Goal: Register for event/course

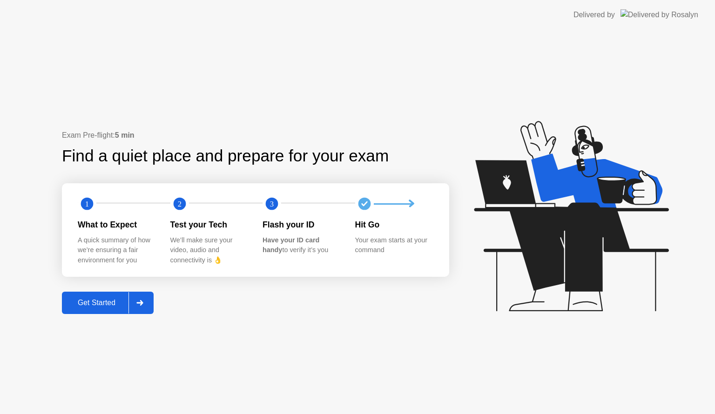
click at [114, 311] on button "Get Started" at bounding box center [108, 303] width 92 height 22
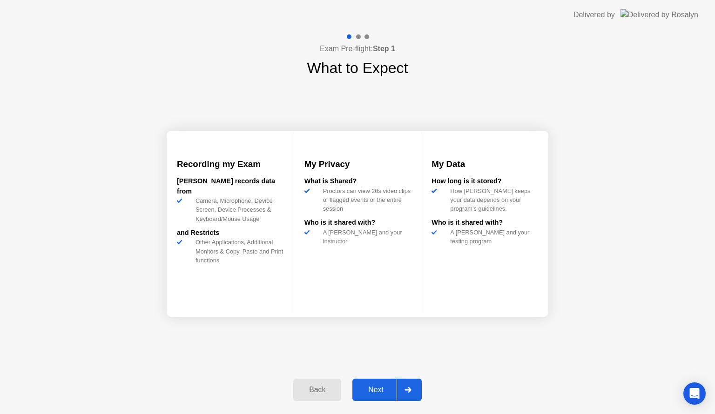
click at [370, 388] on div "Next" at bounding box center [375, 390] width 41 height 8
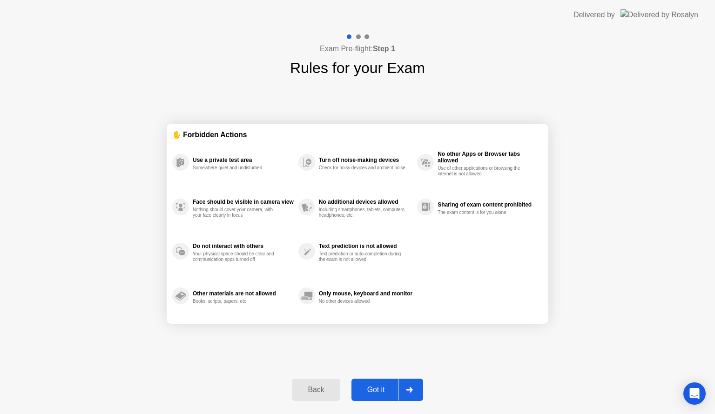
click at [370, 388] on div "Got it" at bounding box center [376, 390] width 44 height 8
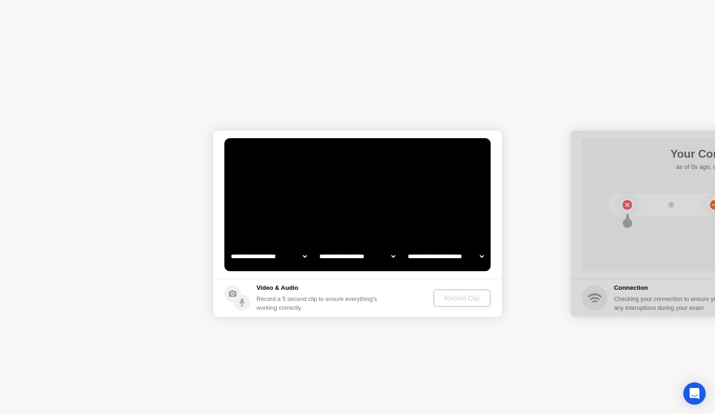
select select "**********"
select select "*******"
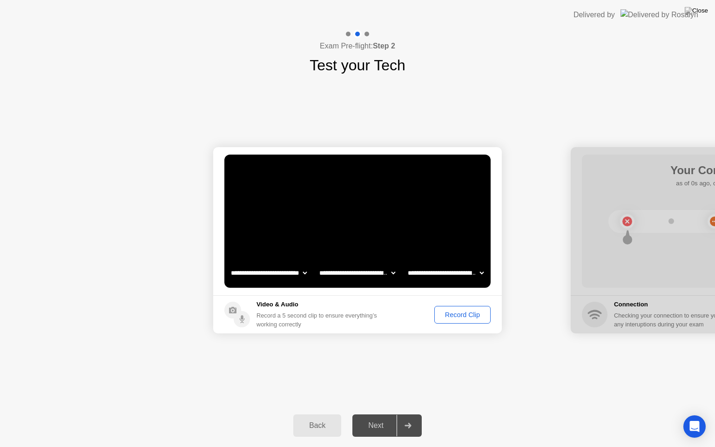
click at [438, 315] on div "Record Clip" at bounding box center [463, 314] width 50 height 7
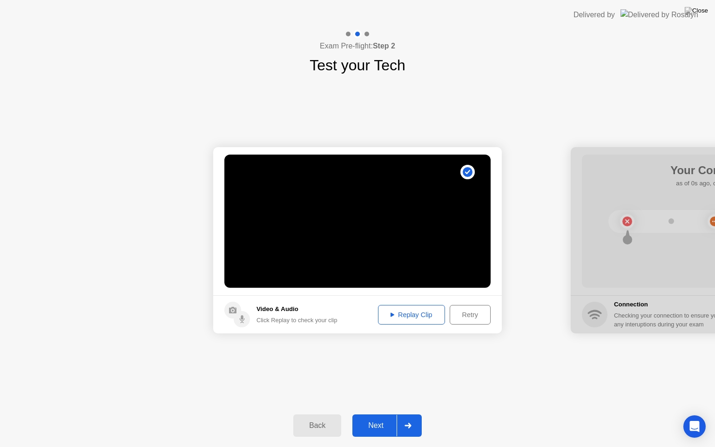
click at [379, 414] on div "Next" at bounding box center [375, 425] width 41 height 8
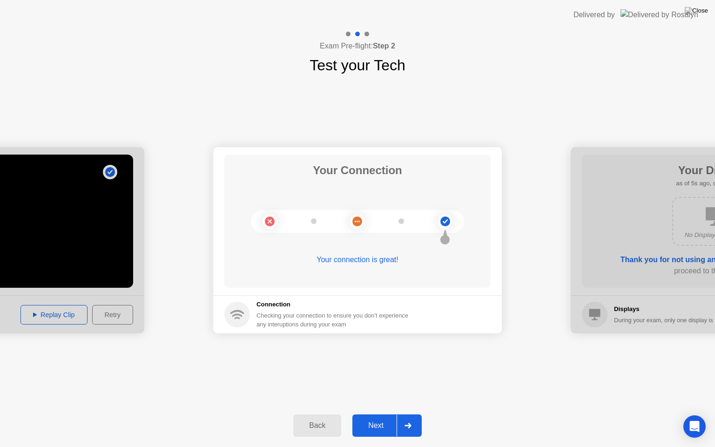
click at [379, 414] on div "Next" at bounding box center [375, 425] width 41 height 8
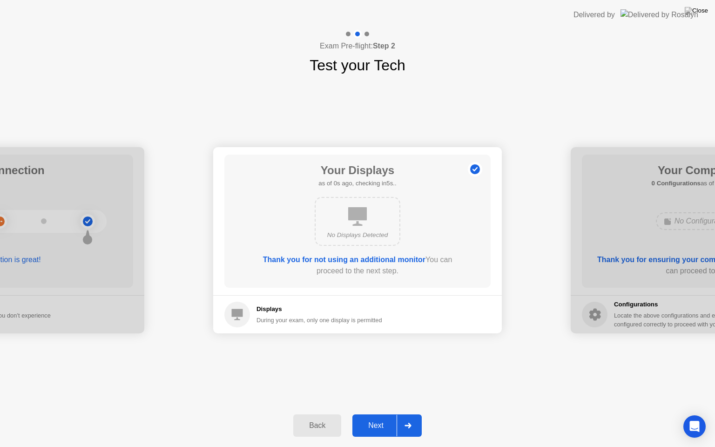
click at [379, 414] on div "Next" at bounding box center [375, 425] width 41 height 8
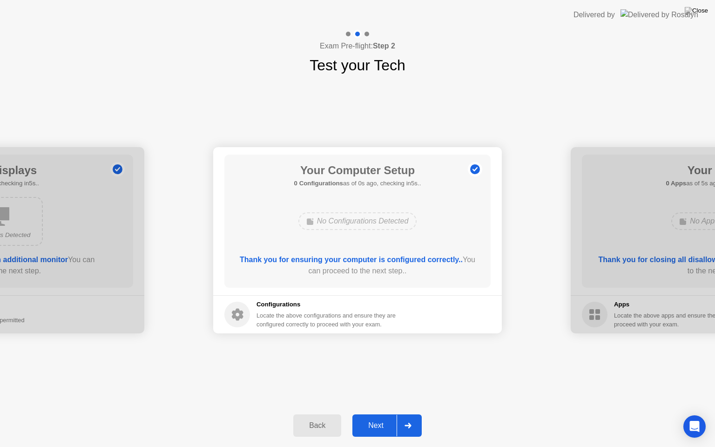
click at [379, 414] on div "Next" at bounding box center [375, 425] width 41 height 8
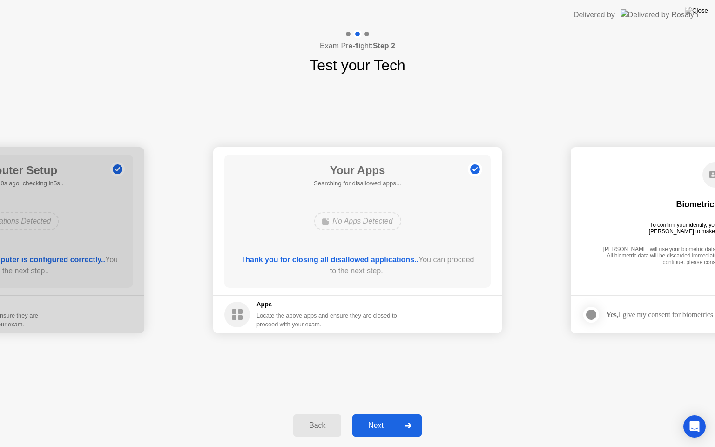
click at [379, 414] on div "Next" at bounding box center [375, 425] width 41 height 8
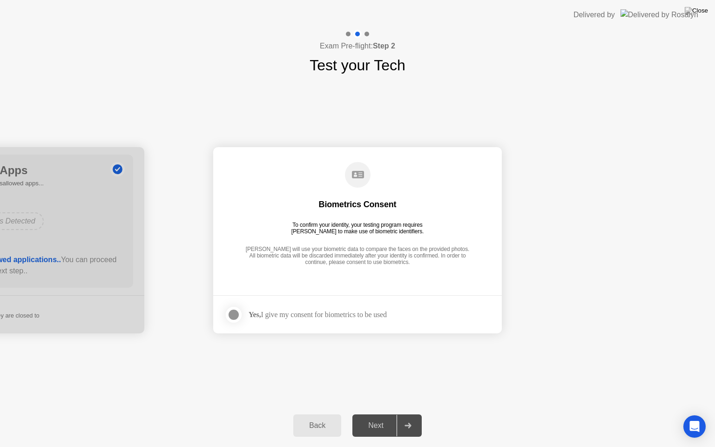
click at [379, 414] on div "Next" at bounding box center [375, 425] width 41 height 8
click at [371, 316] on div "Yes, I give my consent for biometrics to be used" at bounding box center [318, 314] width 138 height 9
click at [235, 315] on div at bounding box center [233, 314] width 11 height 11
click at [366, 414] on div "Next" at bounding box center [375, 425] width 41 height 8
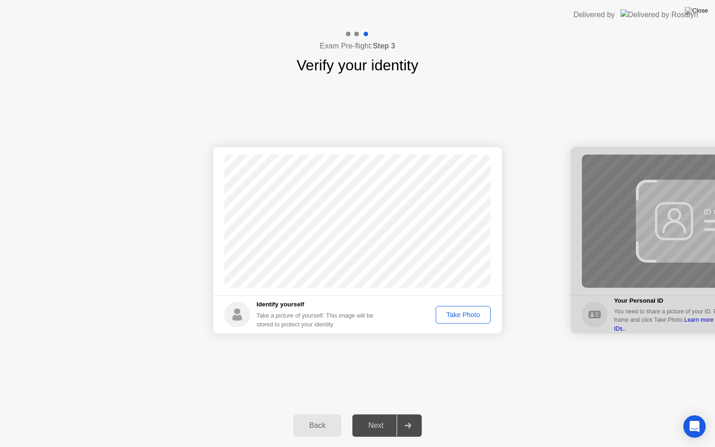
click at [462, 320] on button "Take Photo" at bounding box center [463, 315] width 55 height 18
click at [380, 414] on div "Next" at bounding box center [375, 425] width 41 height 8
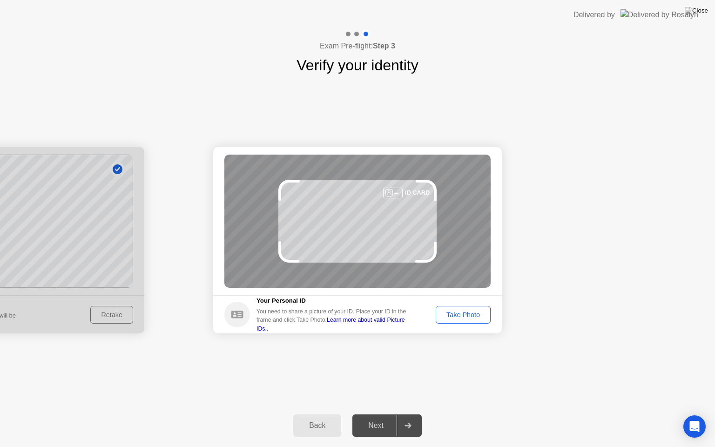
click at [449, 308] on button "Take Photo" at bounding box center [463, 315] width 55 height 18
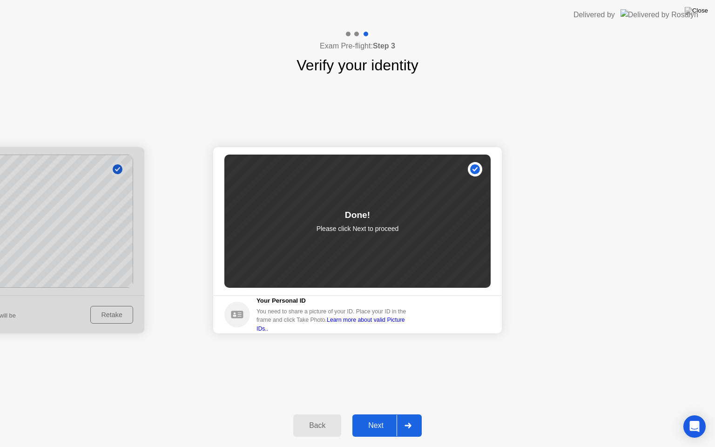
click at [376, 414] on button "Next" at bounding box center [386, 425] width 69 height 22
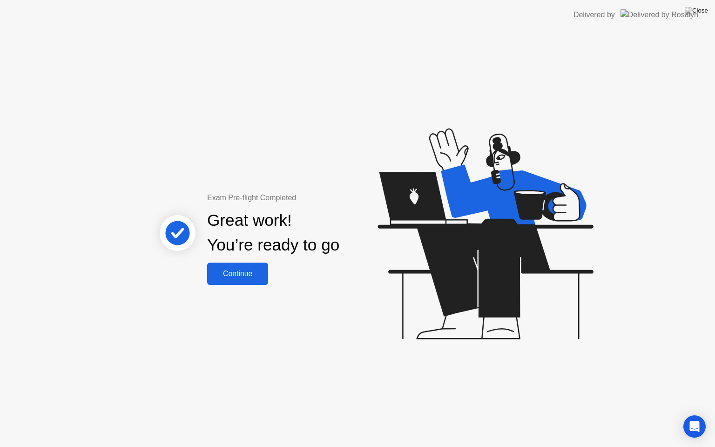
click at [216, 278] on div "Continue" at bounding box center [237, 274] width 55 height 8
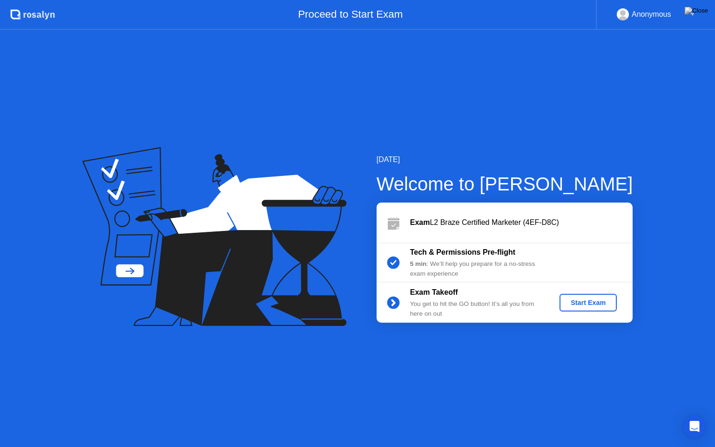
click at [591, 294] on button "Start Exam" at bounding box center [588, 303] width 57 height 18
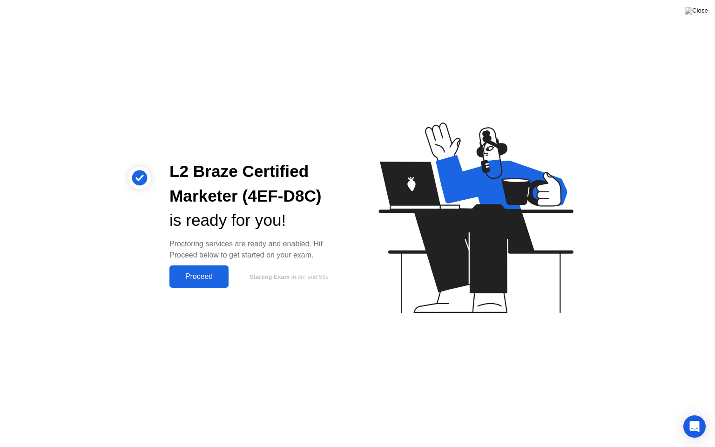
click at [205, 267] on button "Proceed" at bounding box center [198, 276] width 59 height 22
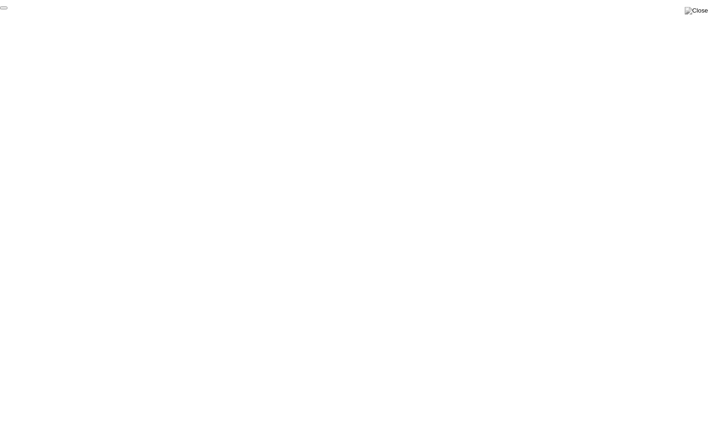
click div "End Proctoring Session"
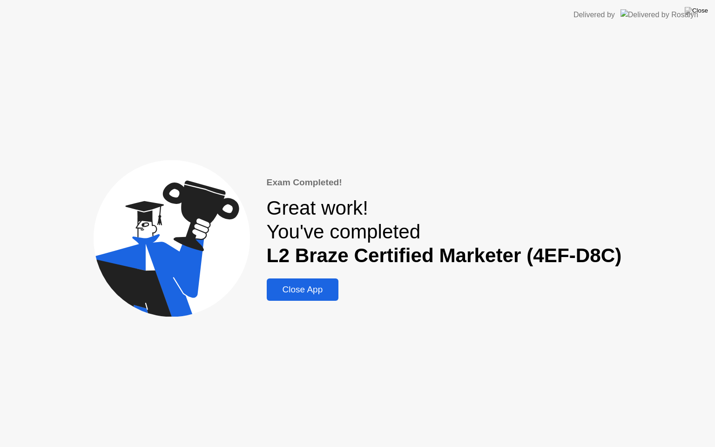
click at [315, 289] on div "Close App" at bounding box center [303, 289] width 67 height 10
